Goal: Transaction & Acquisition: Purchase product/service

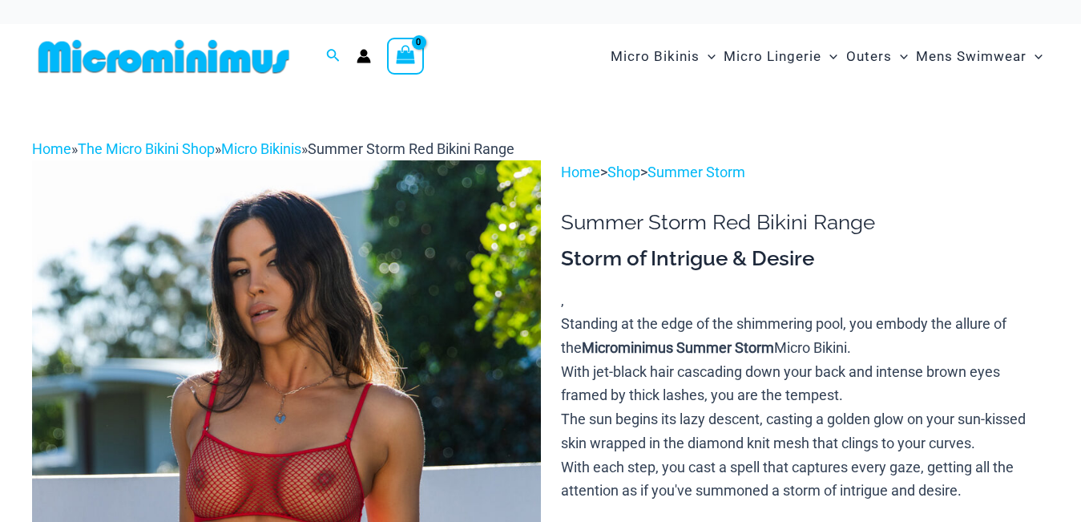
scroll to position [44, 0]
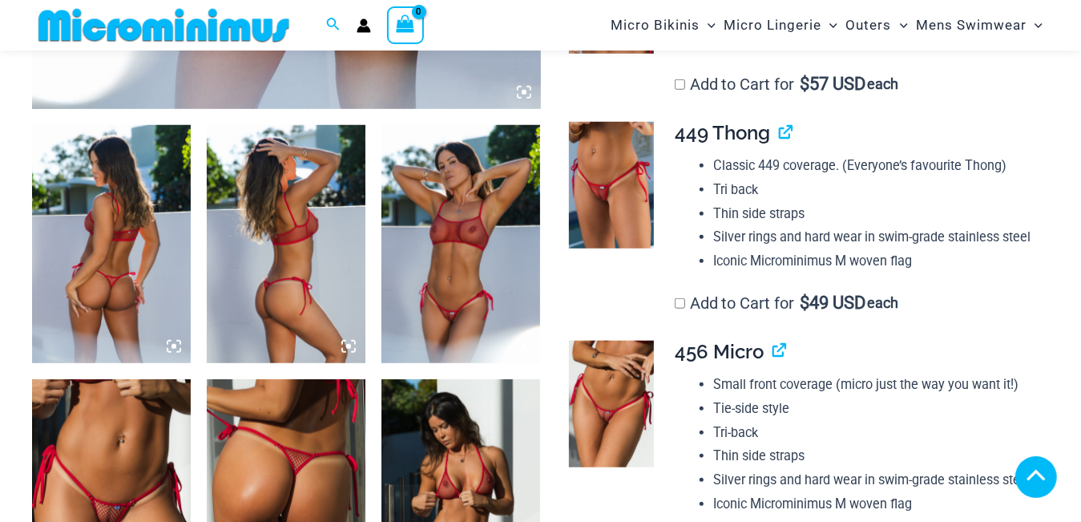
scroll to position [880, 0]
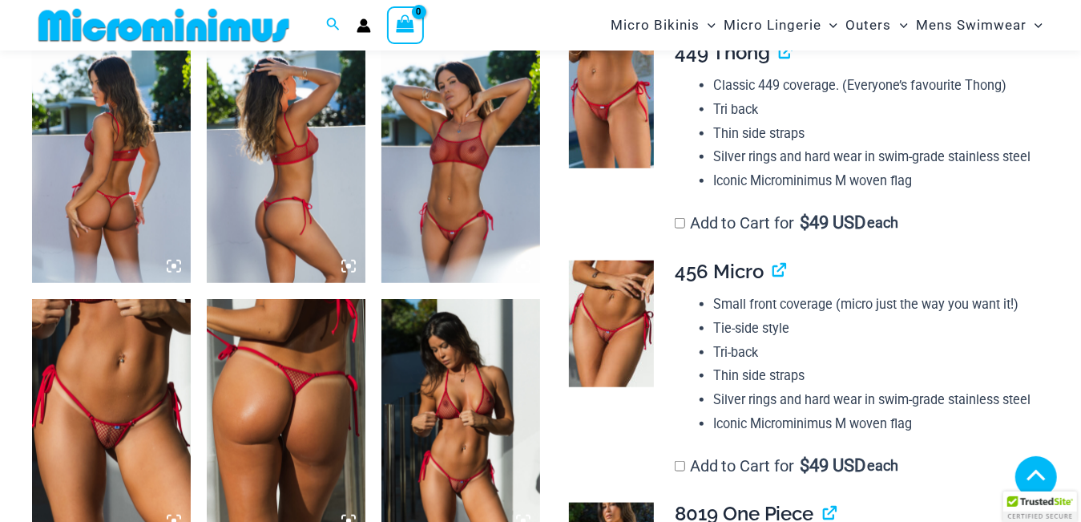
click at [116, 163] on img at bounding box center [111, 164] width 159 height 238
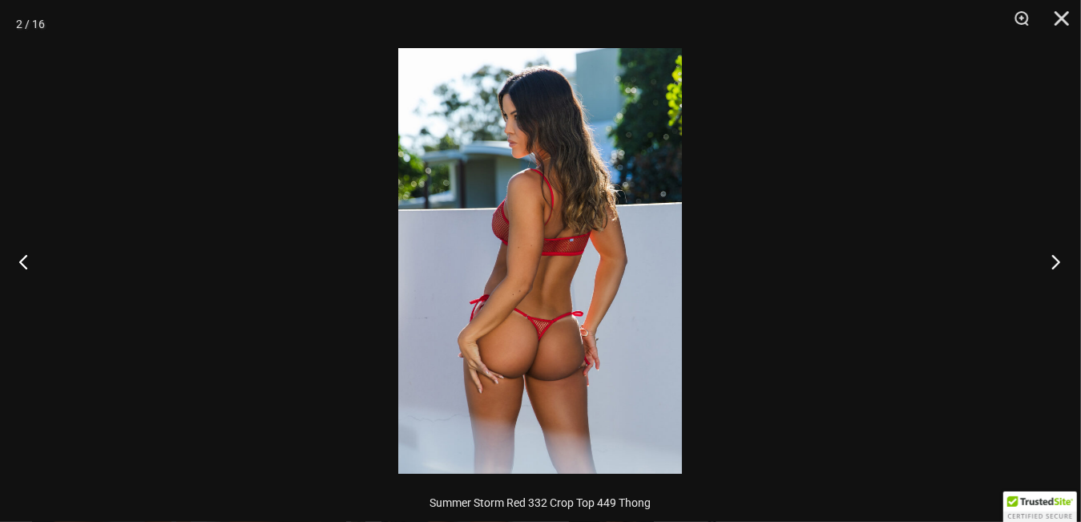
click at [1059, 264] on button "Next" at bounding box center [1051, 261] width 60 height 80
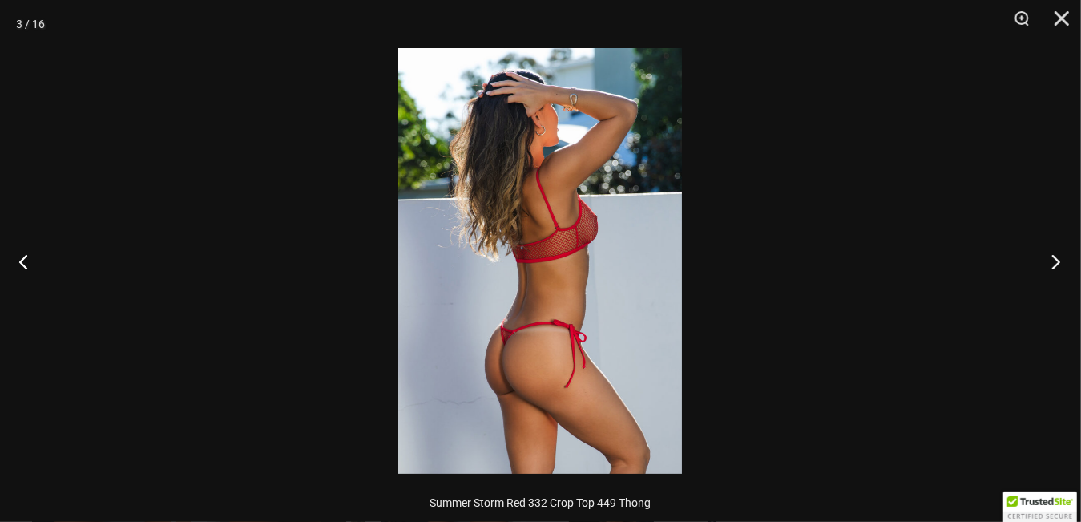
click at [1059, 264] on button "Next" at bounding box center [1051, 261] width 60 height 80
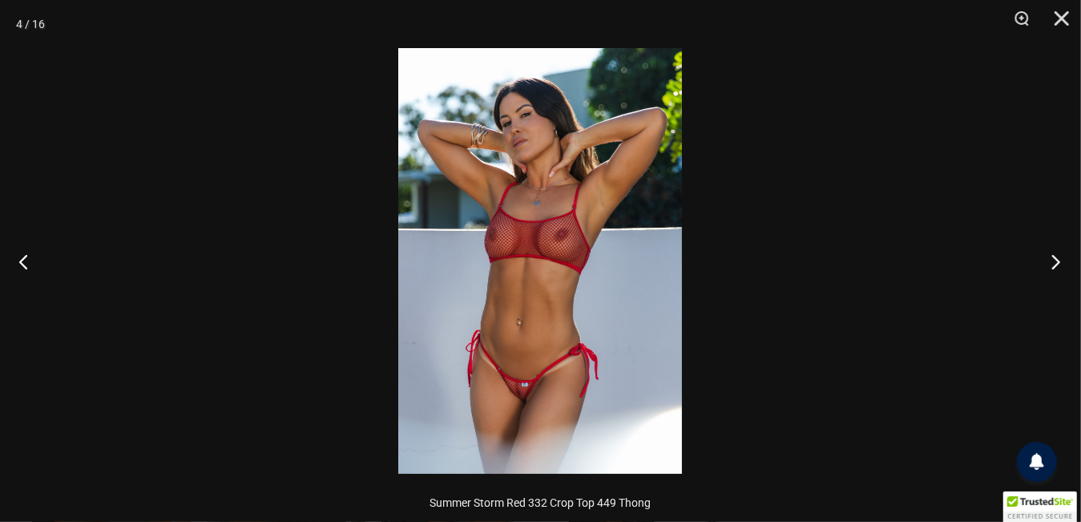
click at [1059, 264] on button "Next" at bounding box center [1051, 261] width 60 height 80
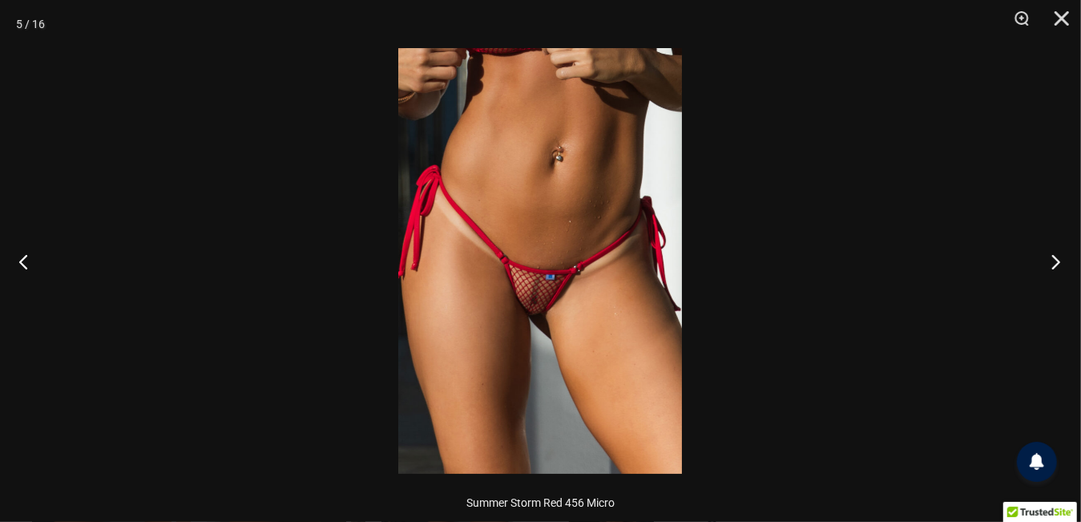
click at [1059, 264] on button "Next" at bounding box center [1051, 261] width 60 height 80
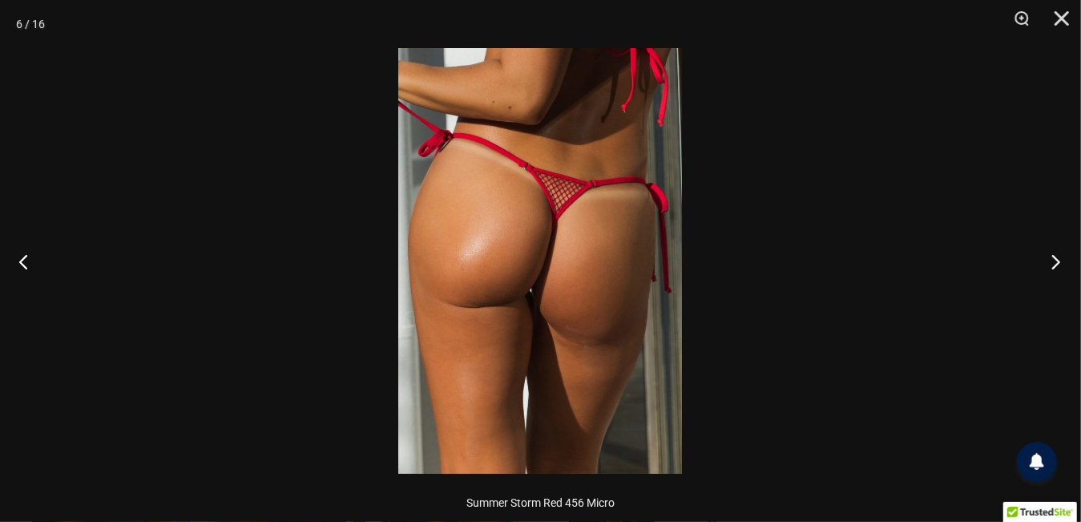
click at [1059, 264] on button "Next" at bounding box center [1051, 261] width 60 height 80
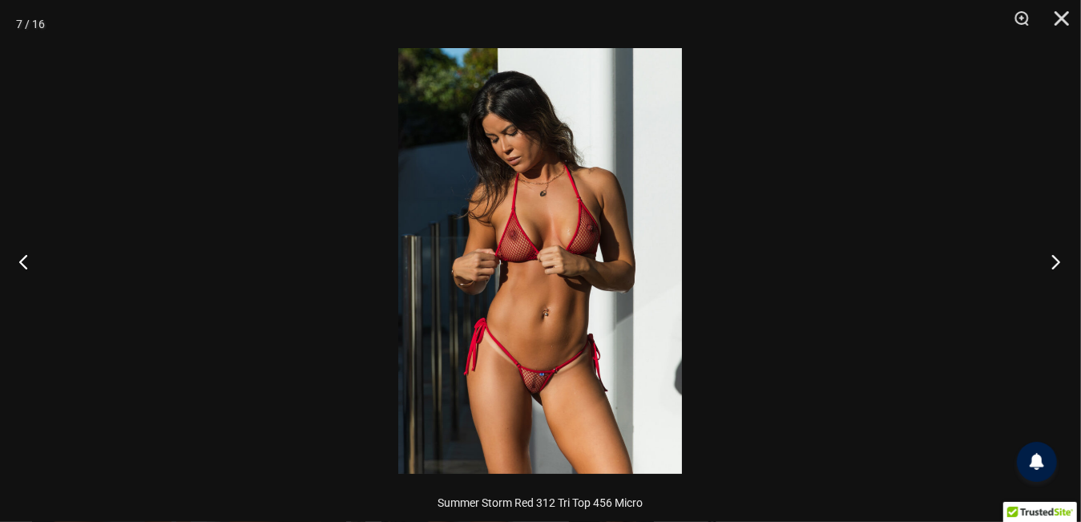
click at [1059, 264] on button "Next" at bounding box center [1051, 261] width 60 height 80
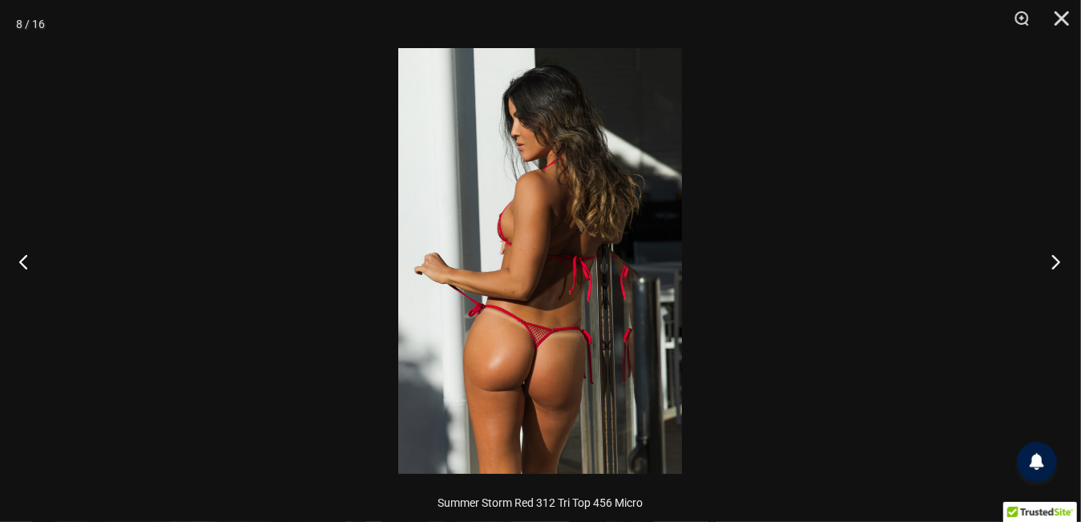
click at [1059, 264] on button "Next" at bounding box center [1051, 261] width 60 height 80
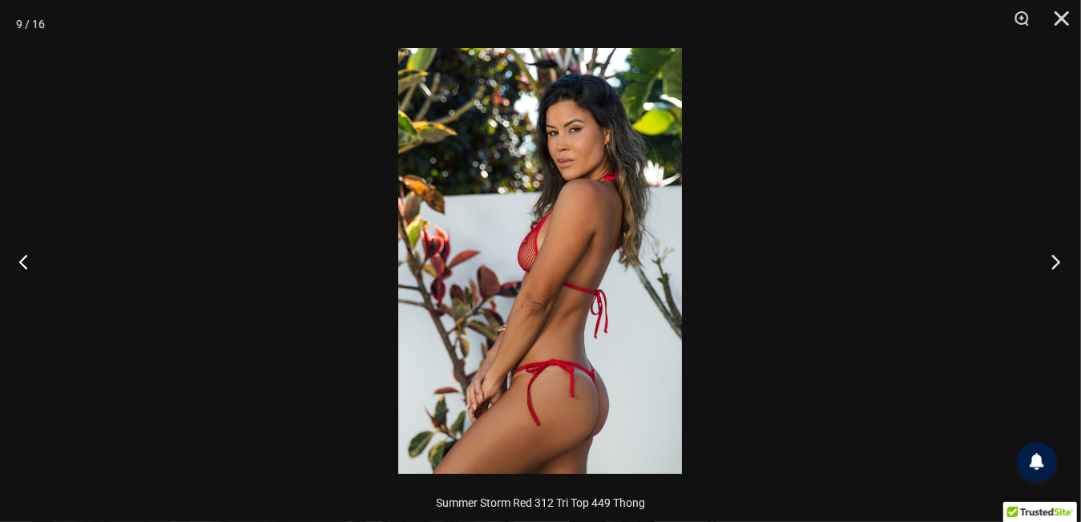
click at [1059, 264] on button "Next" at bounding box center [1051, 261] width 60 height 80
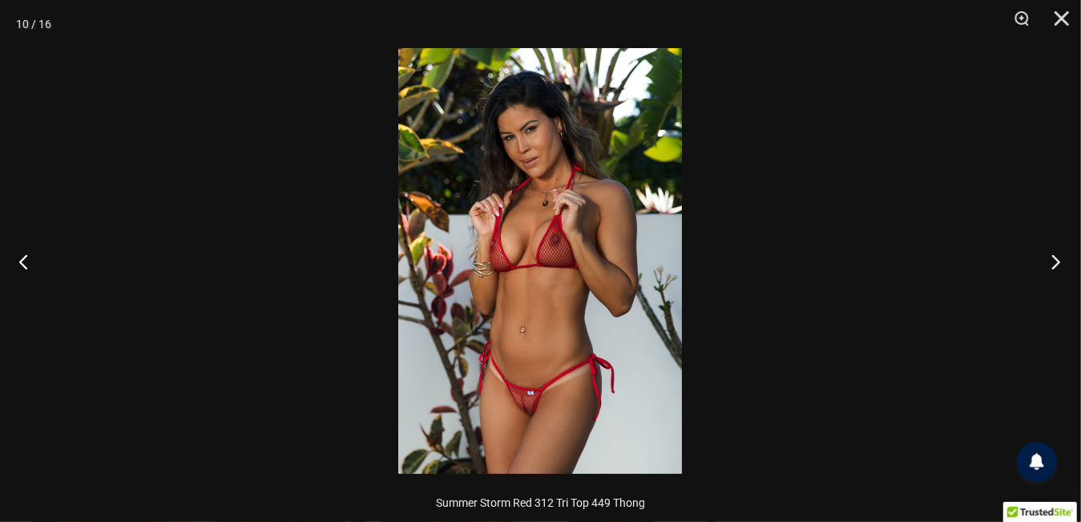
click at [1059, 264] on button "Next" at bounding box center [1051, 261] width 60 height 80
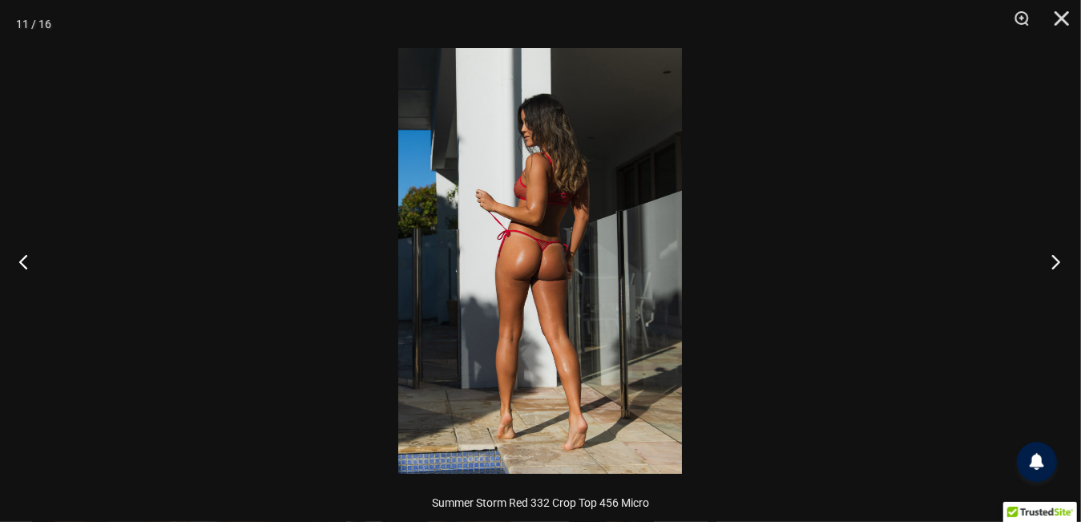
click at [1059, 264] on button "Next" at bounding box center [1051, 261] width 60 height 80
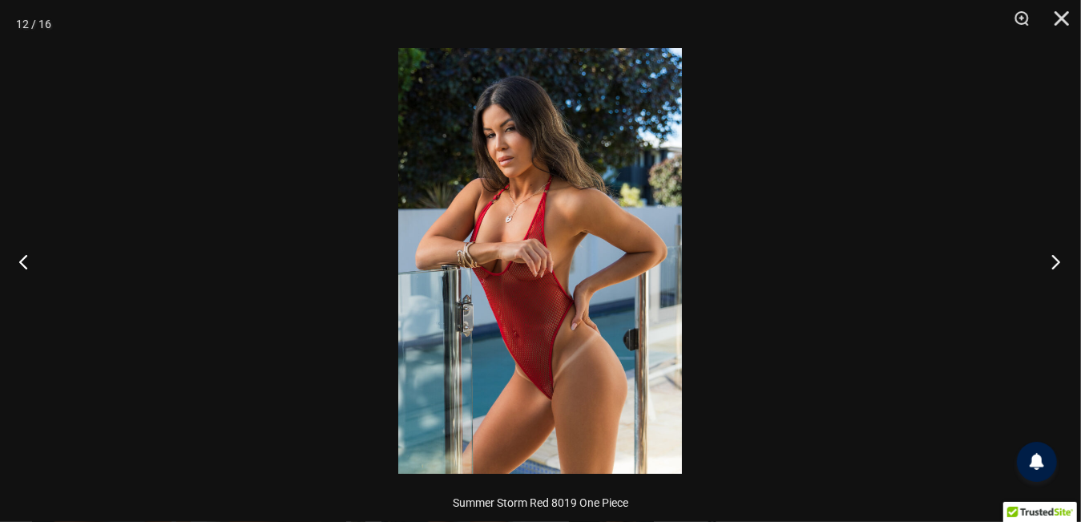
click at [1059, 264] on button "Next" at bounding box center [1051, 261] width 60 height 80
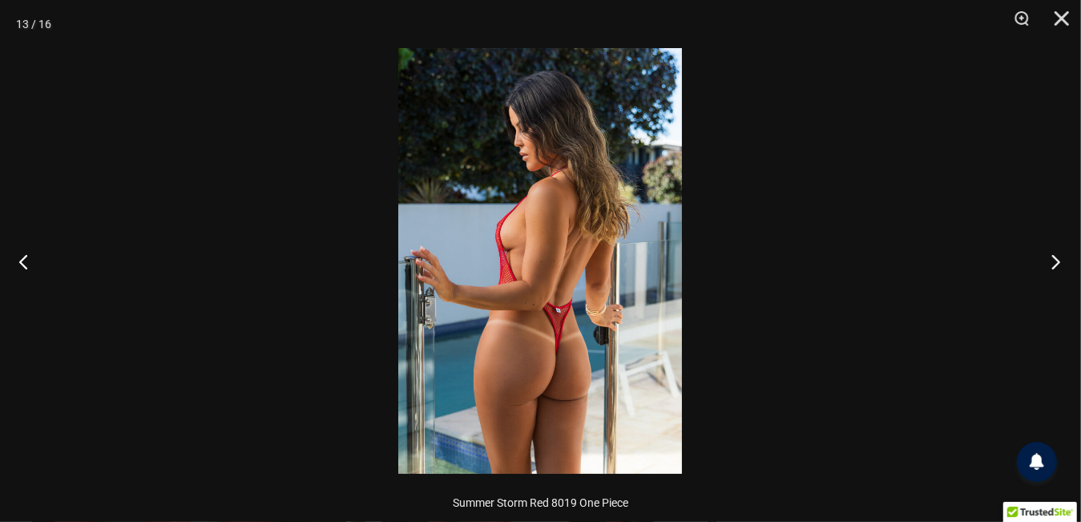
click at [1059, 264] on button "Next" at bounding box center [1051, 261] width 60 height 80
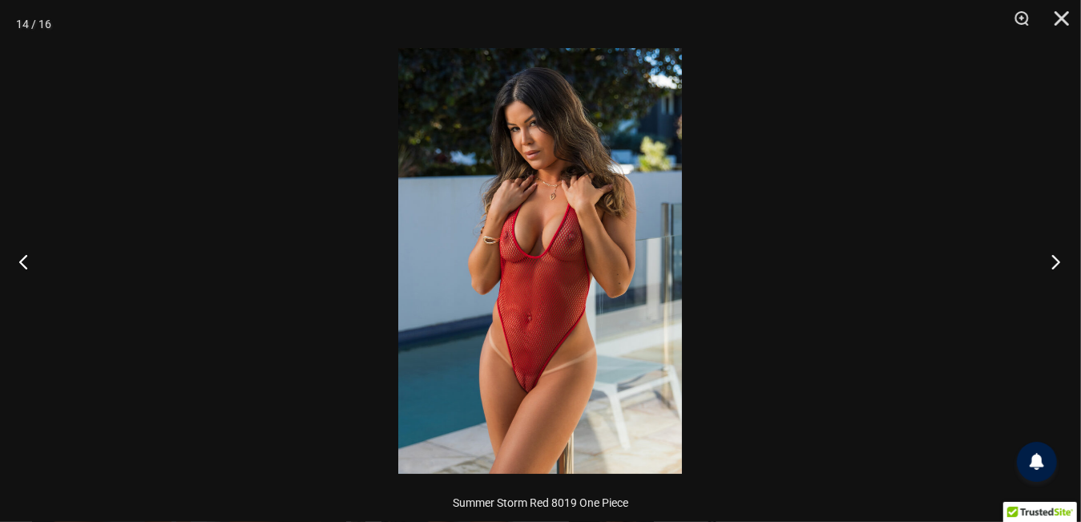
click at [1059, 264] on button "Next" at bounding box center [1051, 261] width 60 height 80
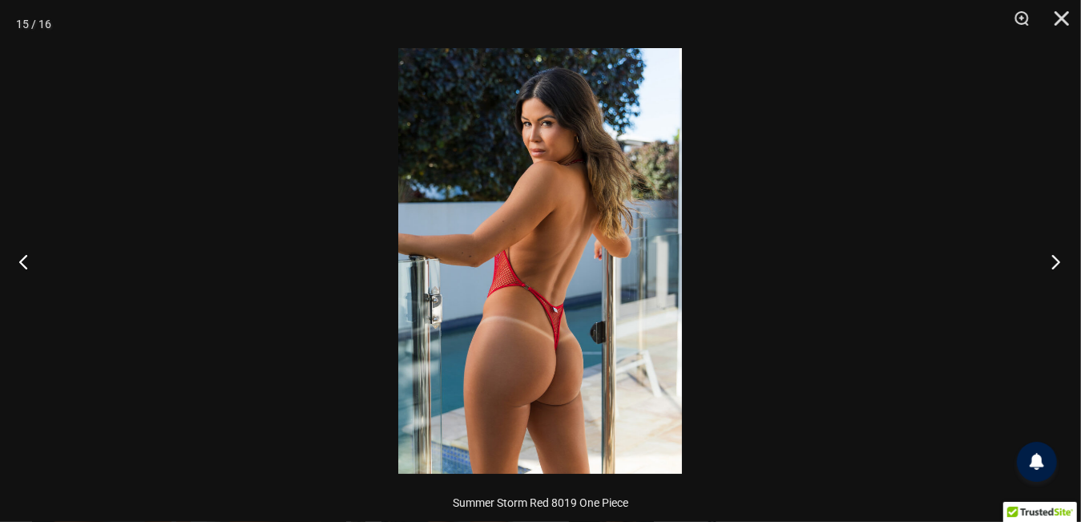
click at [1059, 264] on button "Next" at bounding box center [1051, 261] width 60 height 80
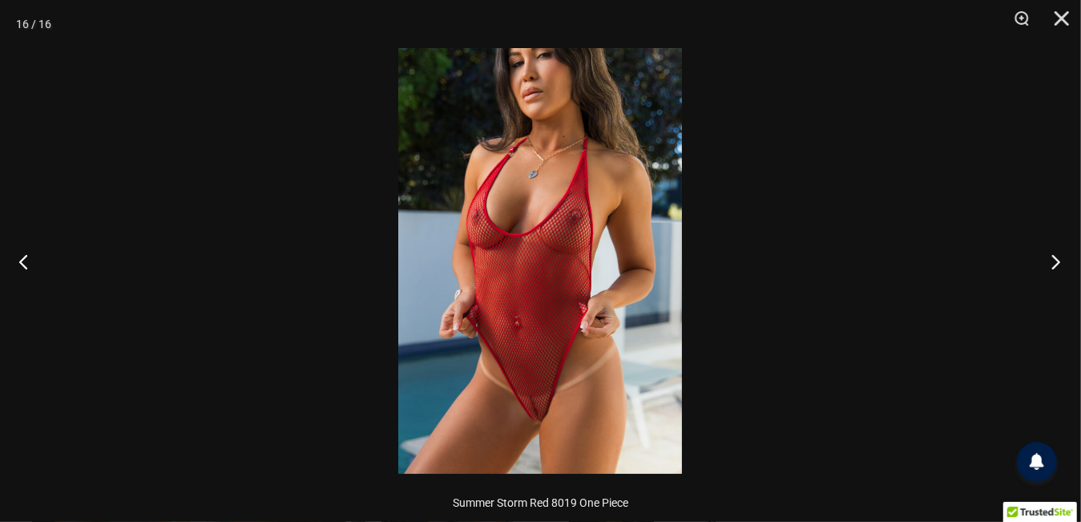
click at [1059, 264] on button "Next" at bounding box center [1051, 261] width 60 height 80
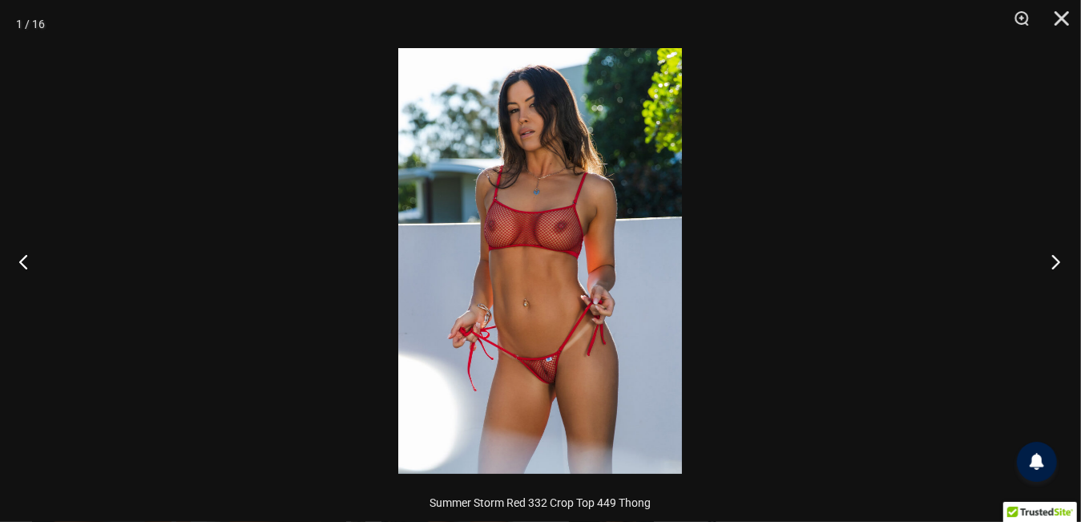
click at [1054, 263] on button "Next" at bounding box center [1051, 261] width 60 height 80
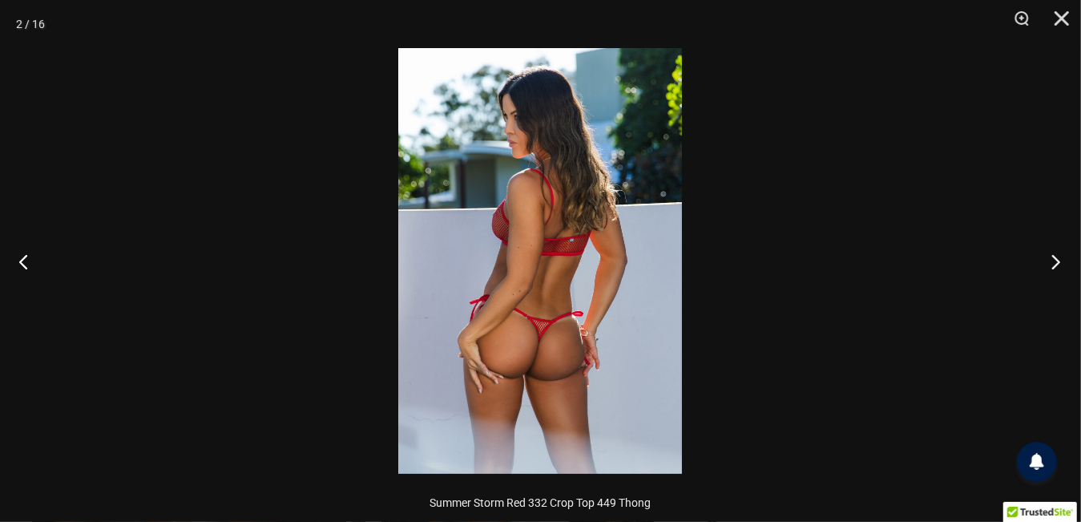
click at [1051, 263] on button "Next" at bounding box center [1051, 261] width 60 height 80
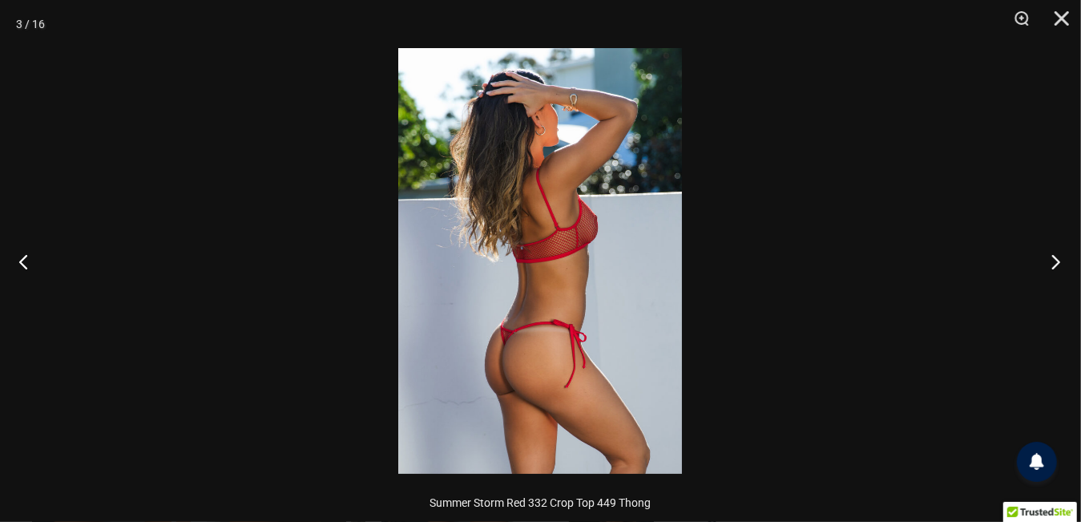
click at [1051, 263] on button "Next" at bounding box center [1051, 261] width 60 height 80
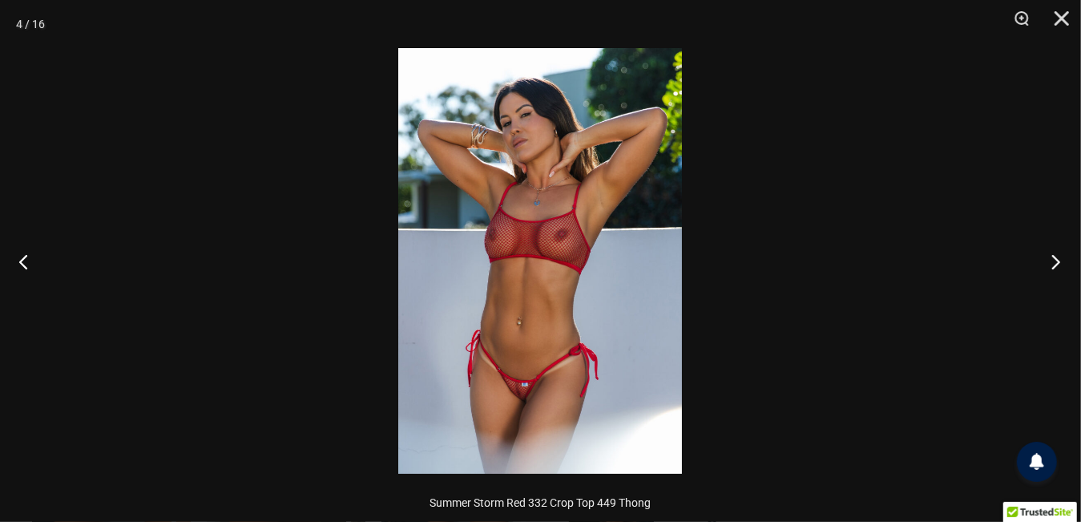
click at [1051, 263] on button "Next" at bounding box center [1051, 261] width 60 height 80
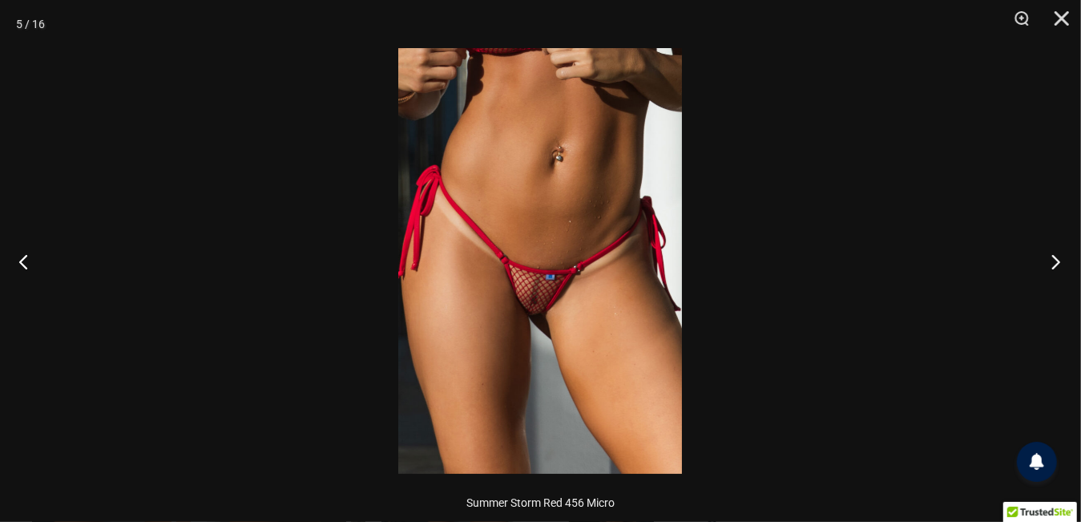
click at [1048, 262] on button "Next" at bounding box center [1051, 261] width 60 height 80
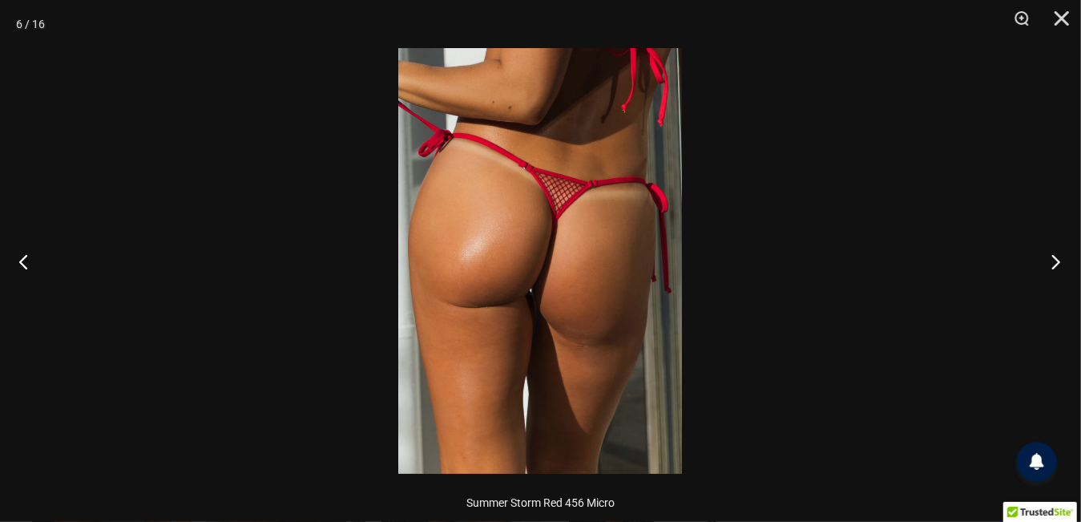
click at [1044, 261] on button "Next" at bounding box center [1051, 261] width 60 height 80
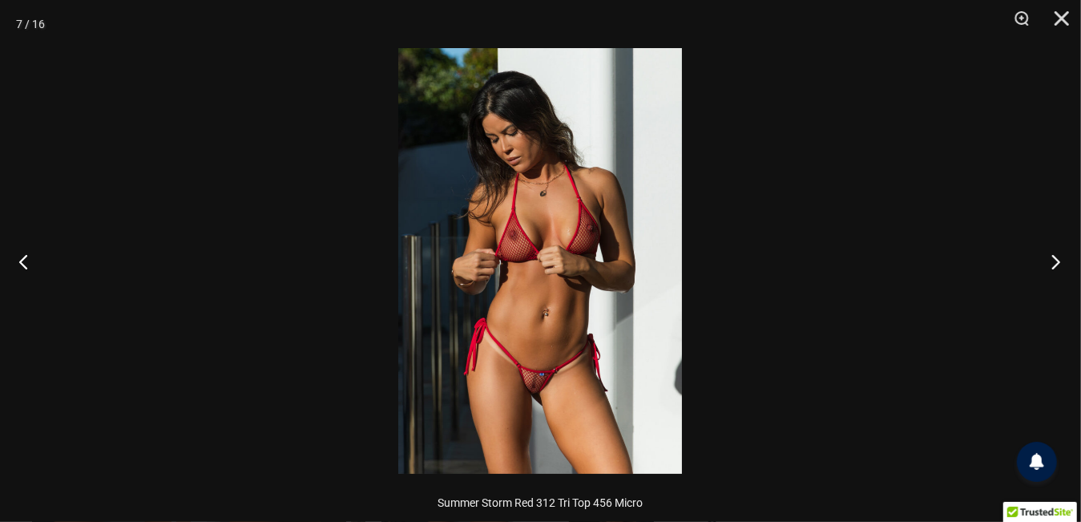
click at [1043, 261] on button "Next" at bounding box center [1051, 261] width 60 height 80
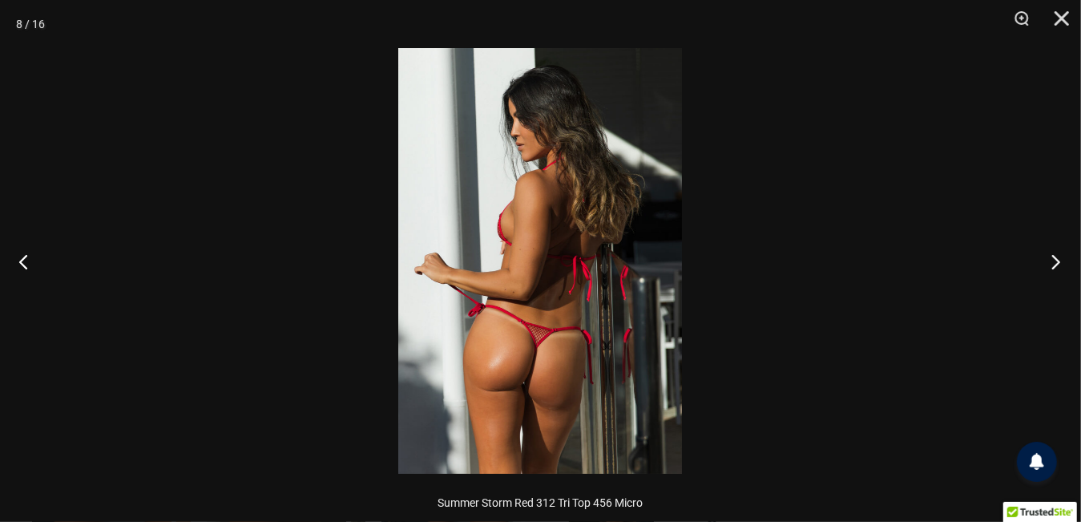
click at [1043, 261] on button "Next" at bounding box center [1051, 261] width 60 height 80
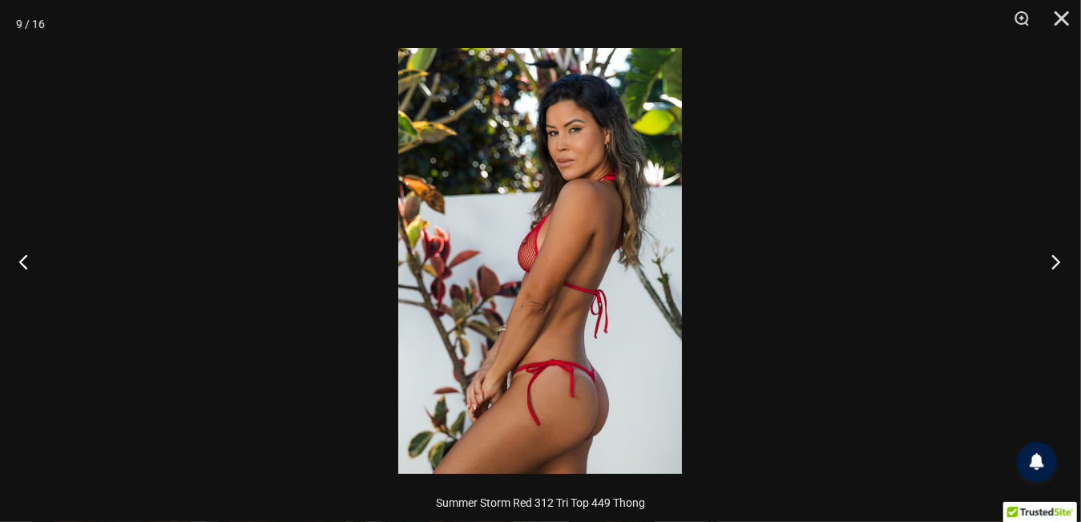
click at [1043, 261] on button "Next" at bounding box center [1051, 261] width 60 height 80
